Goal: Navigation & Orientation: Find specific page/section

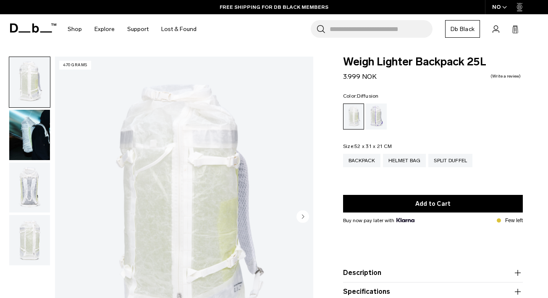
scroll to position [10, 0]
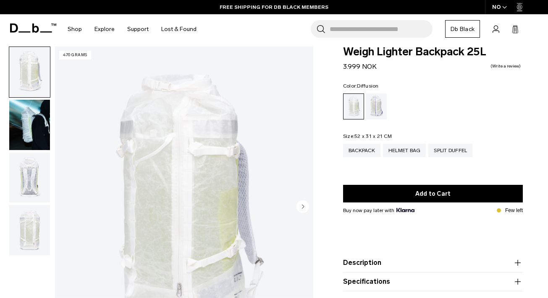
click at [35, 125] on img "button" at bounding box center [29, 125] width 41 height 50
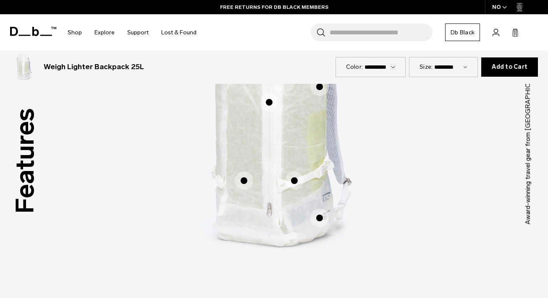
scroll to position [456, 0]
click at [242, 183] on span "1 / 3" at bounding box center [244, 182] width 18 height 18
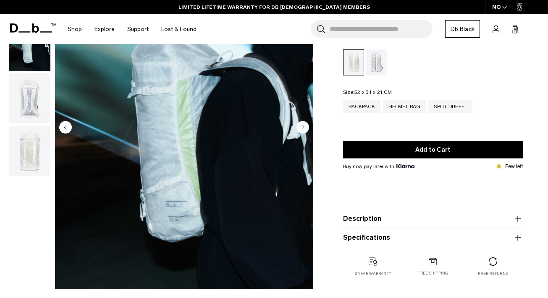
scroll to position [0, 0]
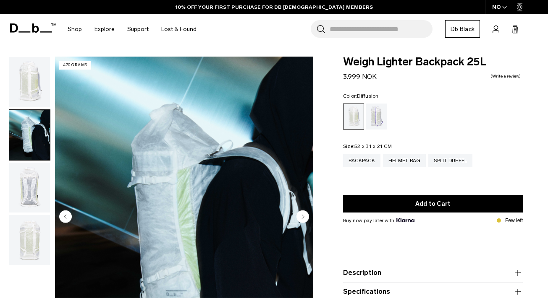
click at [396, 33] on input "Search for Bags, Luggage..." at bounding box center [380, 29] width 103 height 18
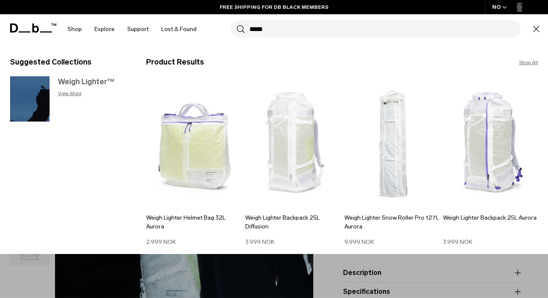
type input "*****"
click at [70, 83] on h3 "Weigh Lighter™" at bounding box center [93, 81] width 71 height 11
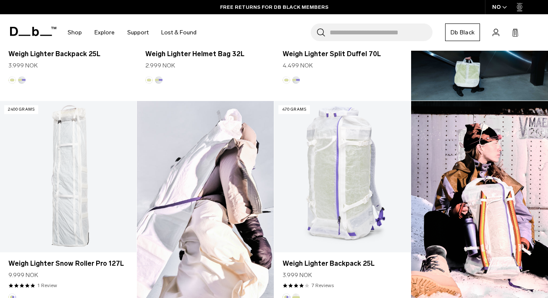
scroll to position [412, 0]
